Goal: Information Seeking & Learning: Learn about a topic

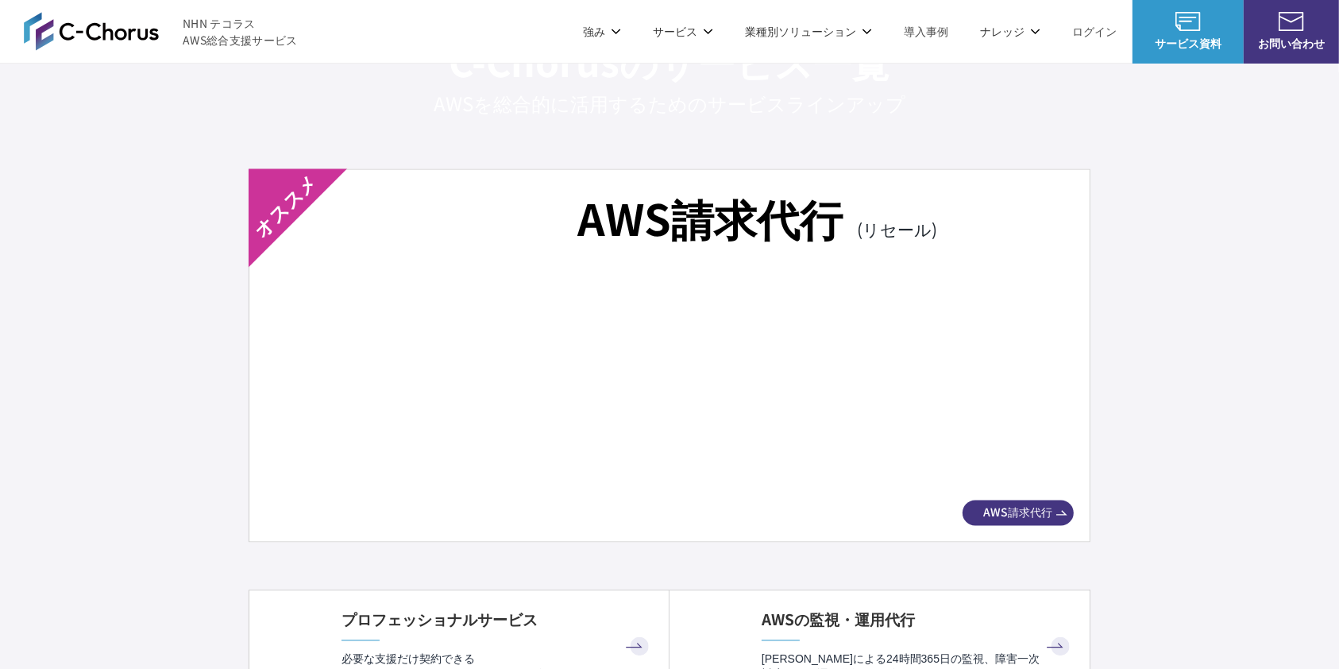
scroll to position [2647, 0]
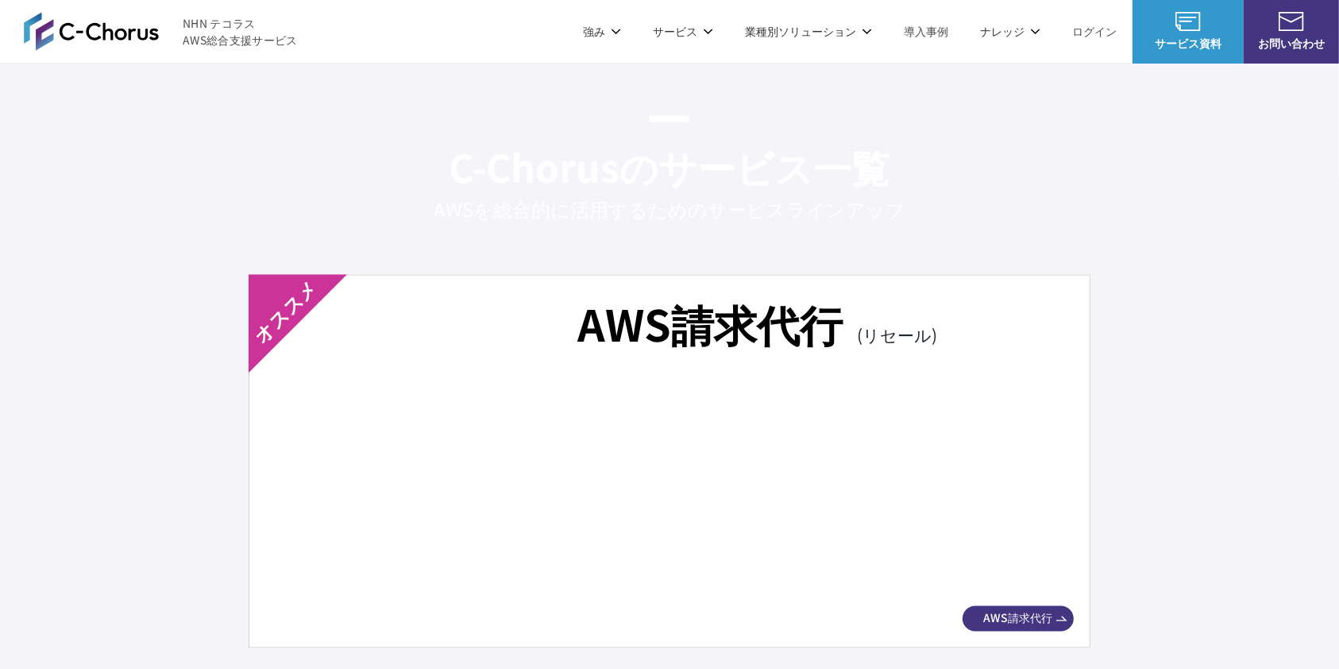
click at [544, 365] on div "AWS請求代行 (リセール) AWS請求代行" at bounding box center [670, 461] width 842 height 373
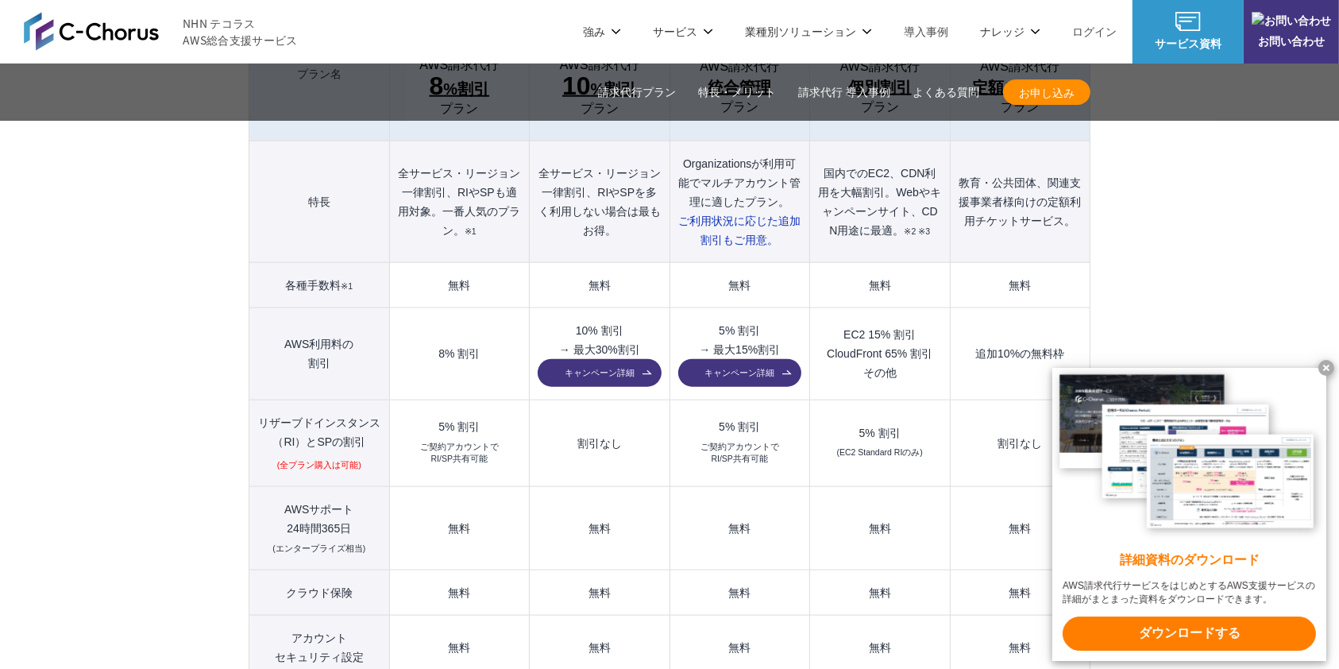
scroll to position [1694, 0]
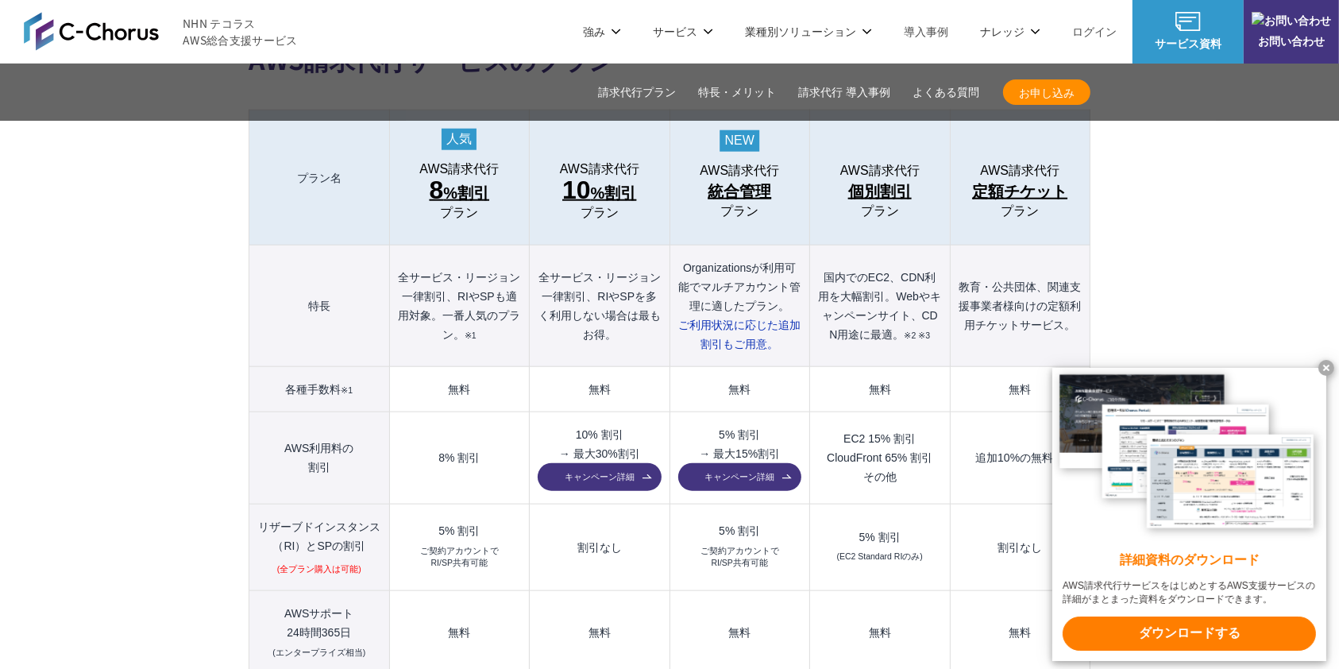
click at [1328, 366] on x-t at bounding box center [1326, 368] width 16 height 16
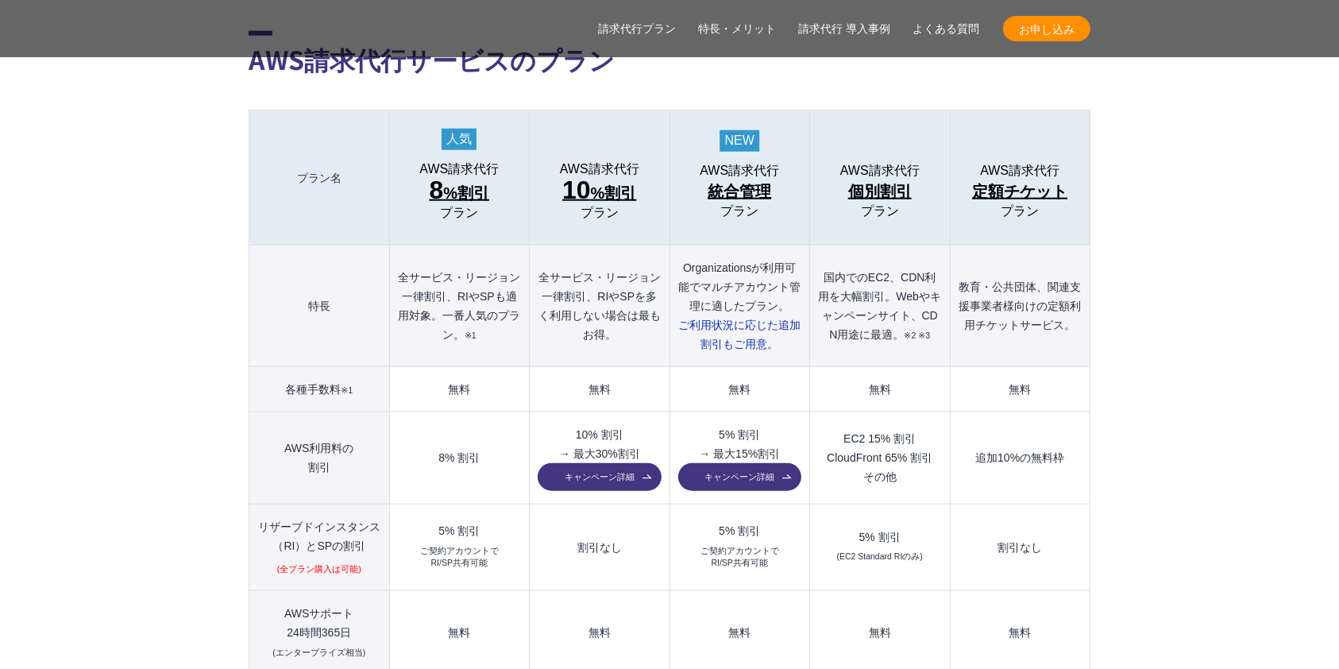
click at [435, 420] on td "8% 割引" at bounding box center [459, 458] width 140 height 92
click at [825, 423] on td "EC2 15% 割引 CloudFront 65% 割引 その他" at bounding box center [880, 458] width 140 height 92
drag, startPoint x: 825, startPoint y: 423, endPoint x: 934, endPoint y: 418, distance: 108.9
click at [934, 418] on td "EC2 15% 割引 CloudFront 65% 割引 その他" at bounding box center [880, 458] width 140 height 92
click at [562, 518] on td "割引なし" at bounding box center [600, 546] width 140 height 87
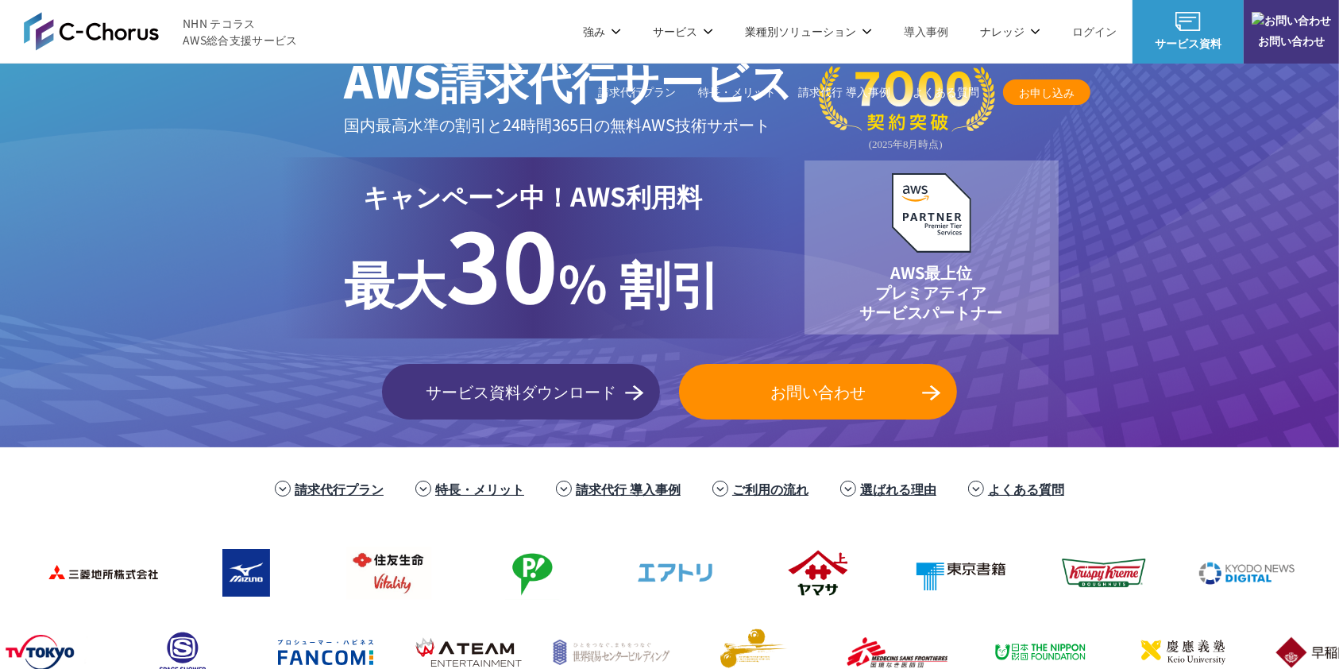
scroll to position [0, 0]
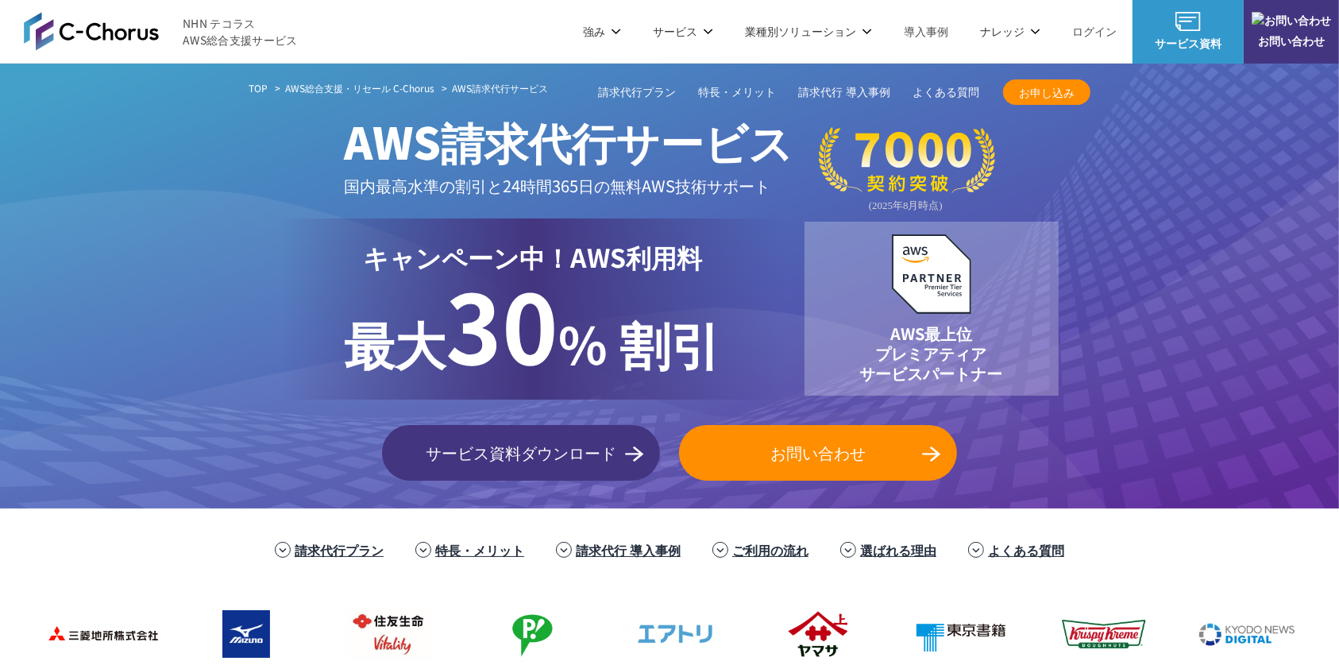
click at [527, 325] on link "データ分析スターターパック" at bounding box center [532, 326] width 145 height 16
